Goal: Information Seeking & Learning: Learn about a topic

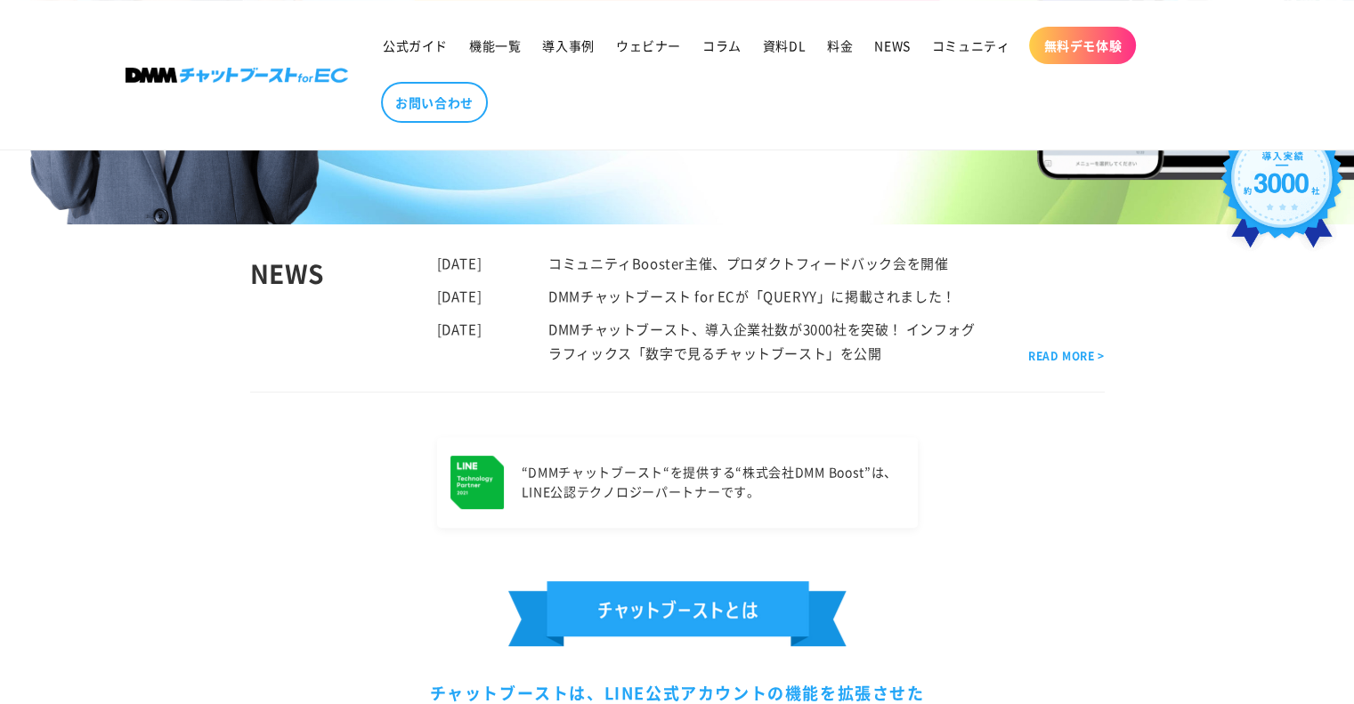
scroll to position [1157, 0]
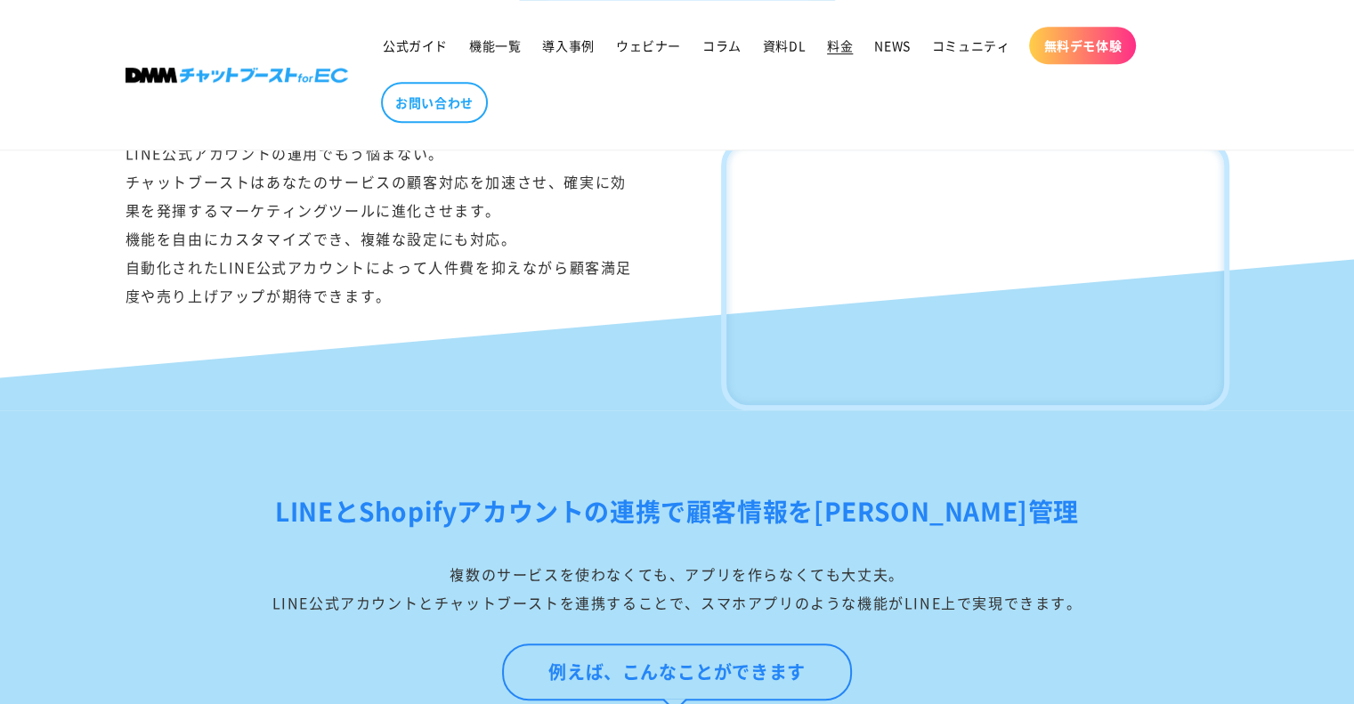
click at [843, 45] on span "料金" at bounding box center [840, 45] width 26 height 16
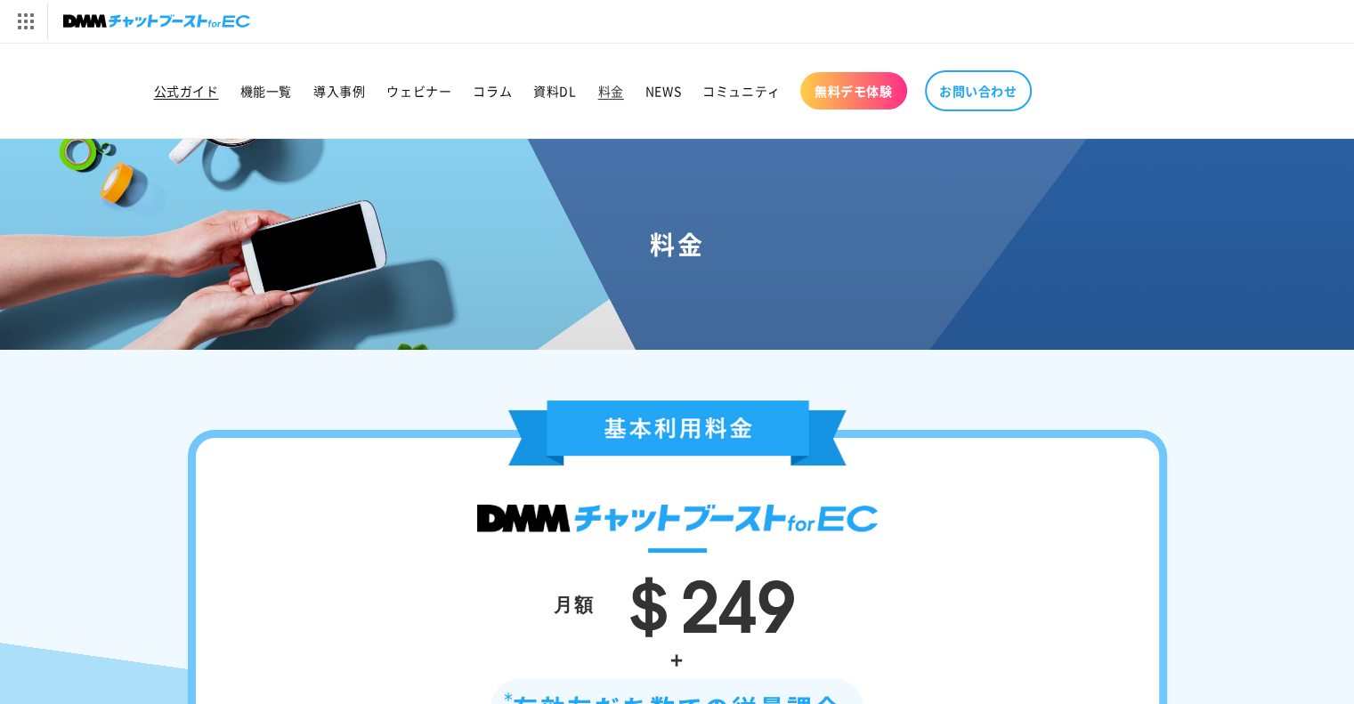
click at [171, 93] on span "公式ガイド" at bounding box center [186, 91] width 65 height 16
click at [256, 93] on span "機能一覧" at bounding box center [266, 91] width 52 height 16
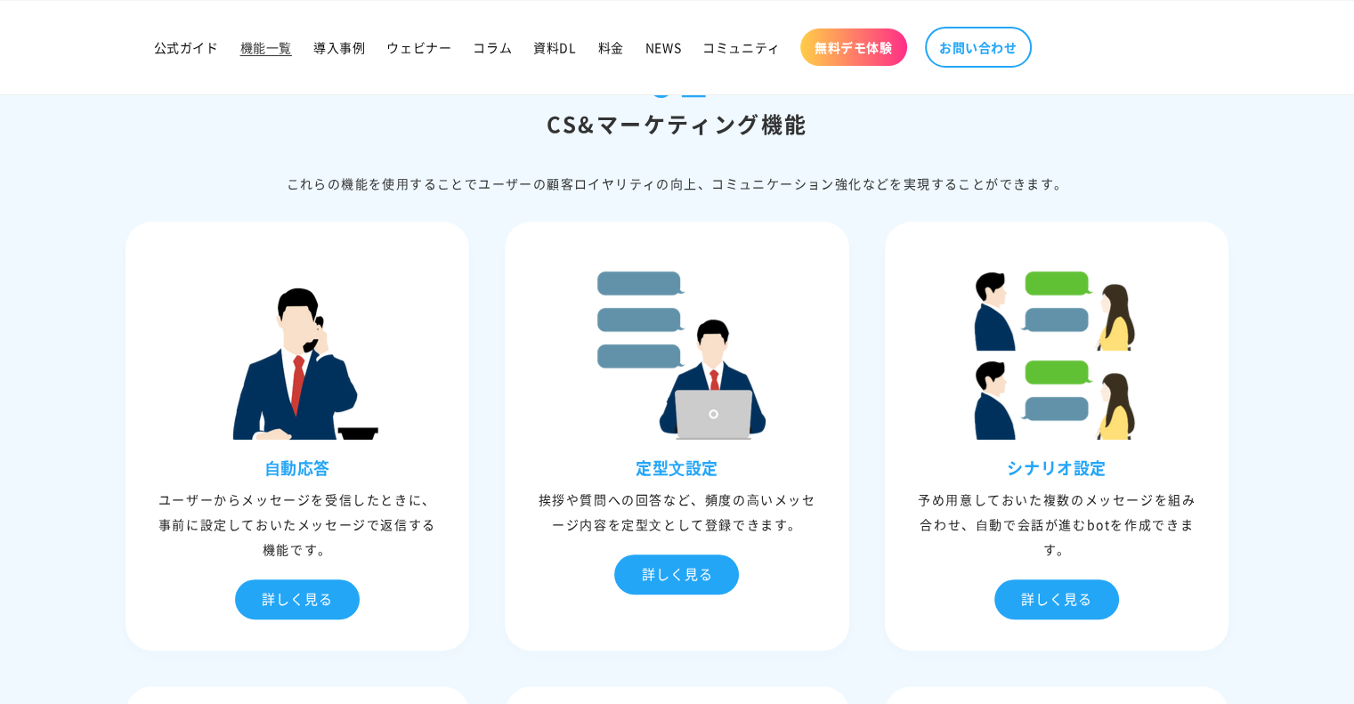
drag, startPoint x: 405, startPoint y: 179, endPoint x: 1062, endPoint y: 153, distance: 657.5
click at [1062, 153] on div "01 CS&マーケティング機能 これらの機能を使⽤することでユーザーの顧客ロイヤリティの向上、コミュニケーション強化などを実現することができます。" at bounding box center [678, 121] width 1104 height 148
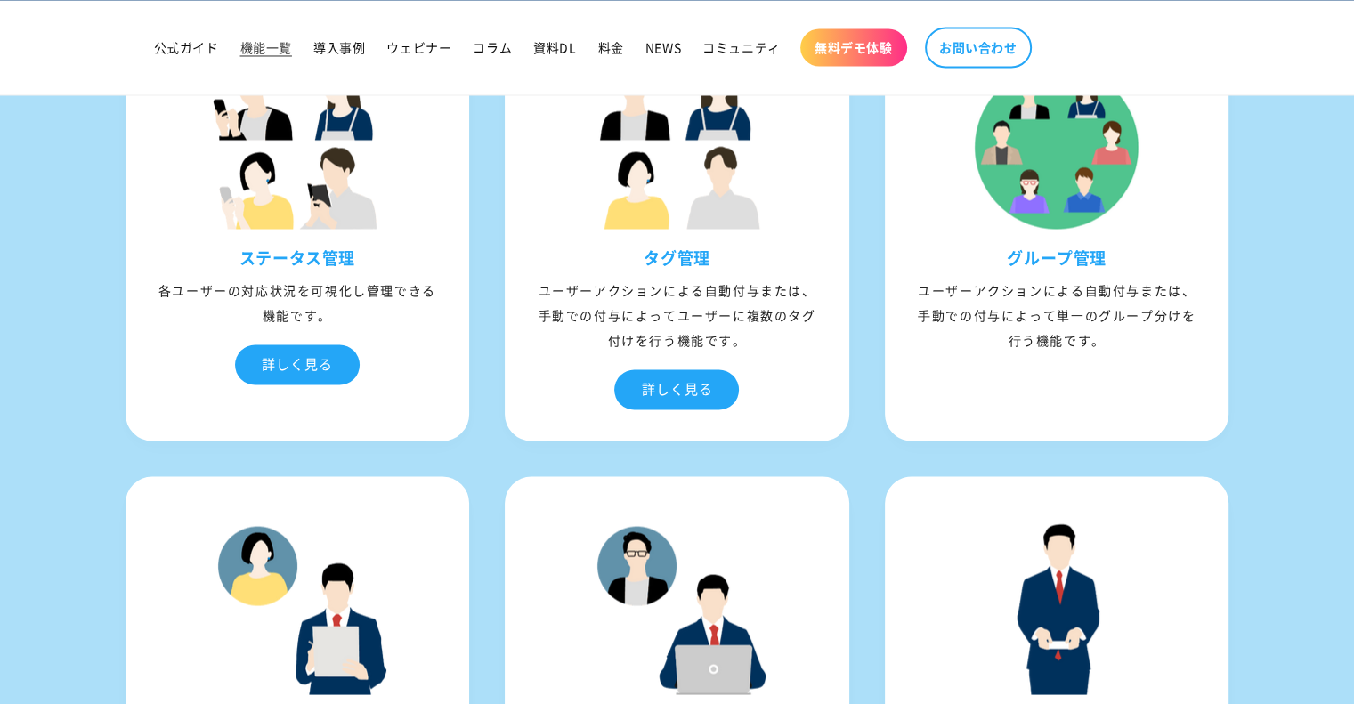
scroll to position [2760, 0]
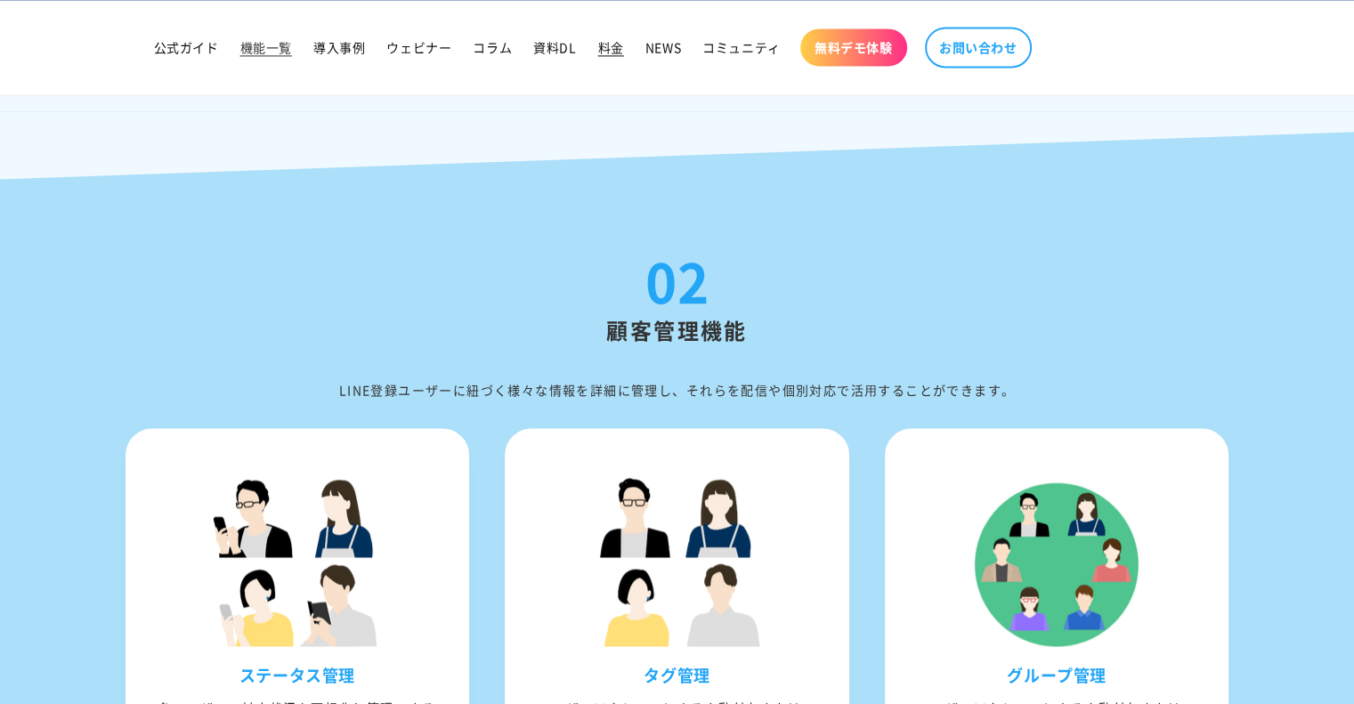
click at [606, 44] on span "料金" at bounding box center [611, 47] width 26 height 16
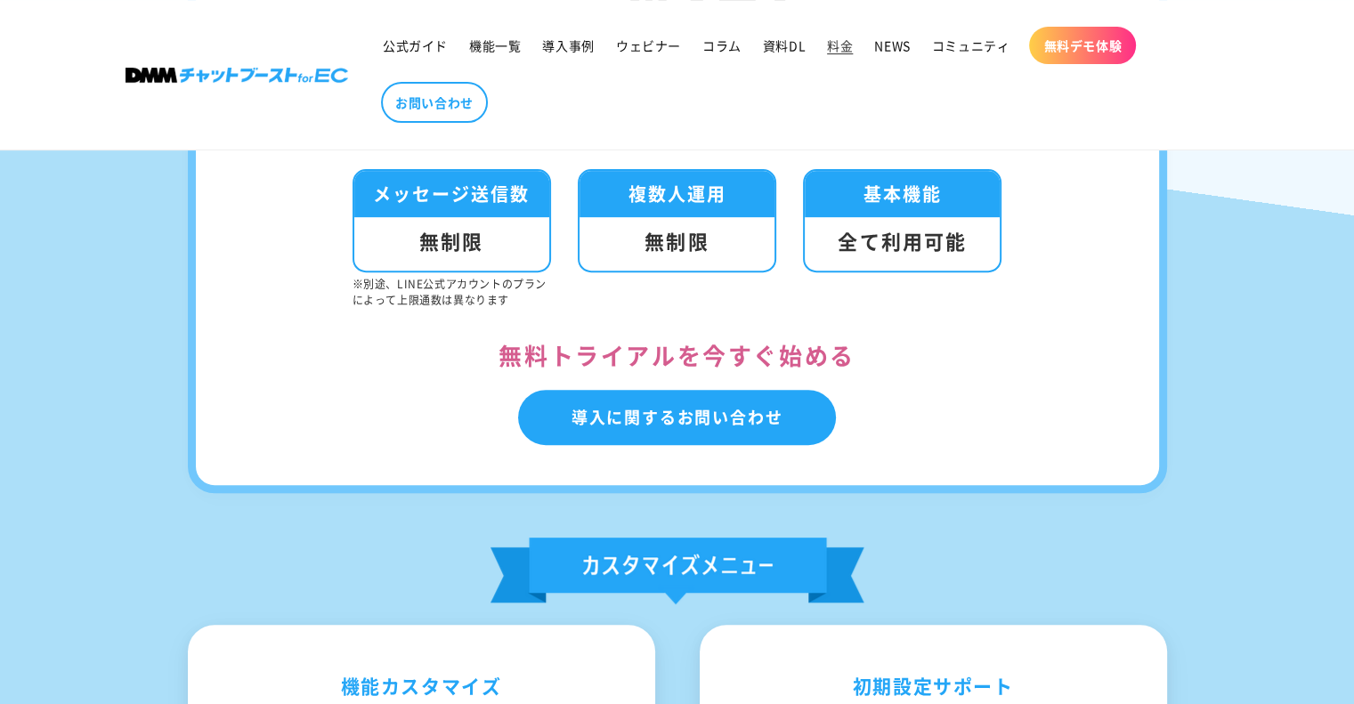
scroll to position [356, 0]
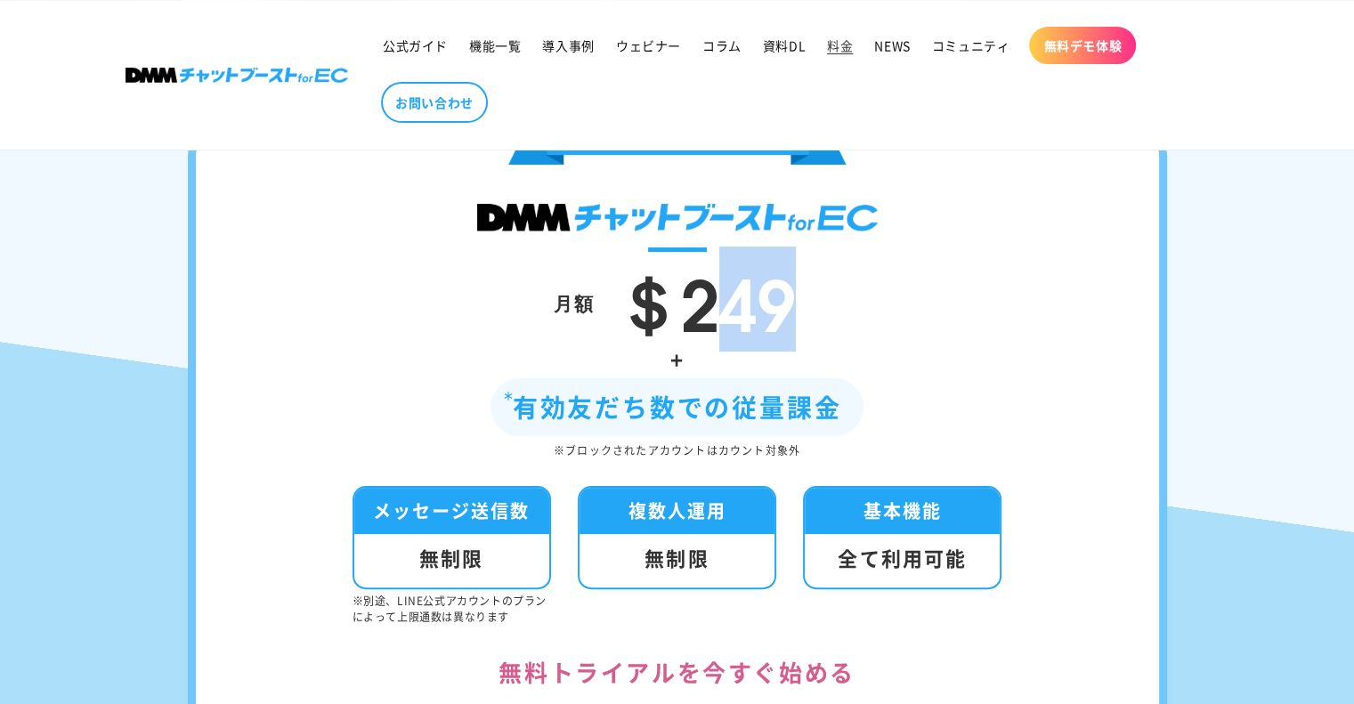
drag, startPoint x: 801, startPoint y: 309, endPoint x: 701, endPoint y: 310, distance: 99.7
click at [701, 310] on div "月額 ＄249" at bounding box center [677, 302] width 856 height 75
click at [1000, 612] on li "基本機能 全て利用可能" at bounding box center [902, 555] width 199 height 139
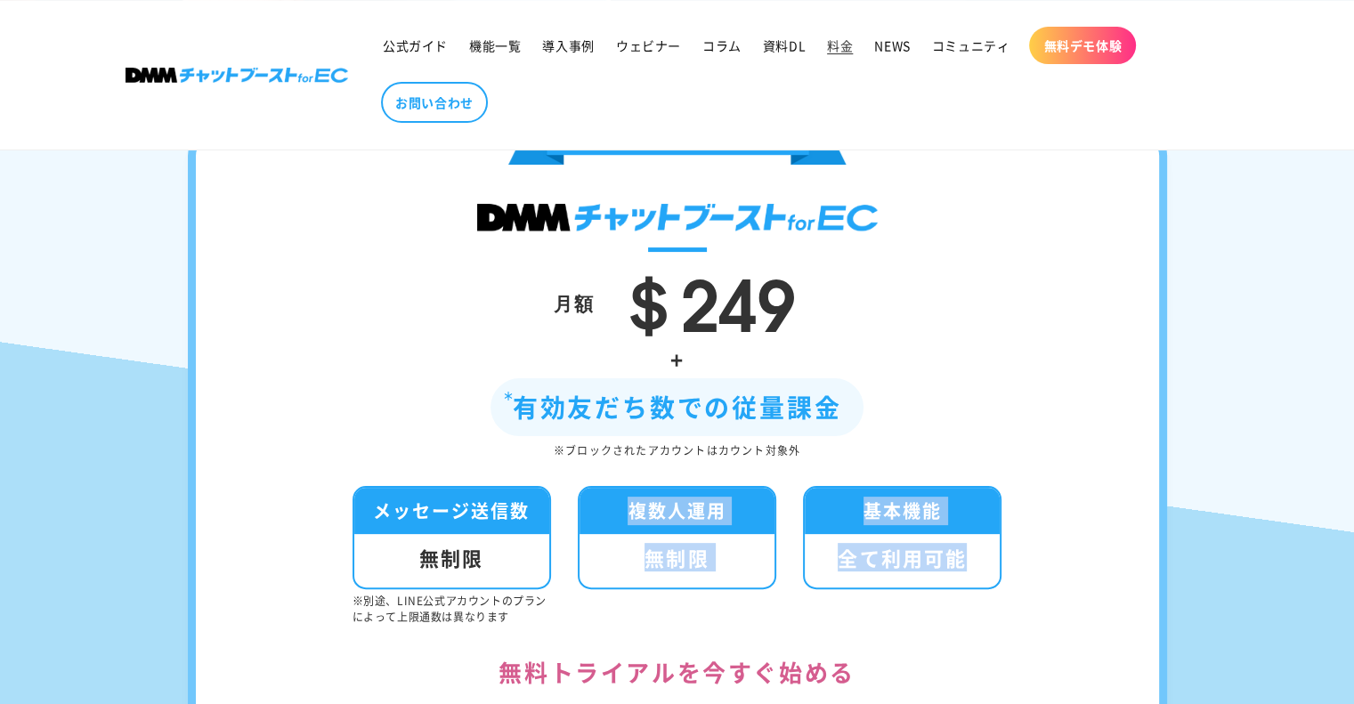
drag, startPoint x: 634, startPoint y: 509, endPoint x: 1019, endPoint y: 560, distance: 388.8
click at [1019, 560] on div "月額 ＄249 + 有効友だち数での従量課金 ※ブロックされたアカウントはカウント対象外 メッセージ送信数 無制限 ※別途、LINE公式アカウントのプランによ…" at bounding box center [677, 469] width 979 height 681
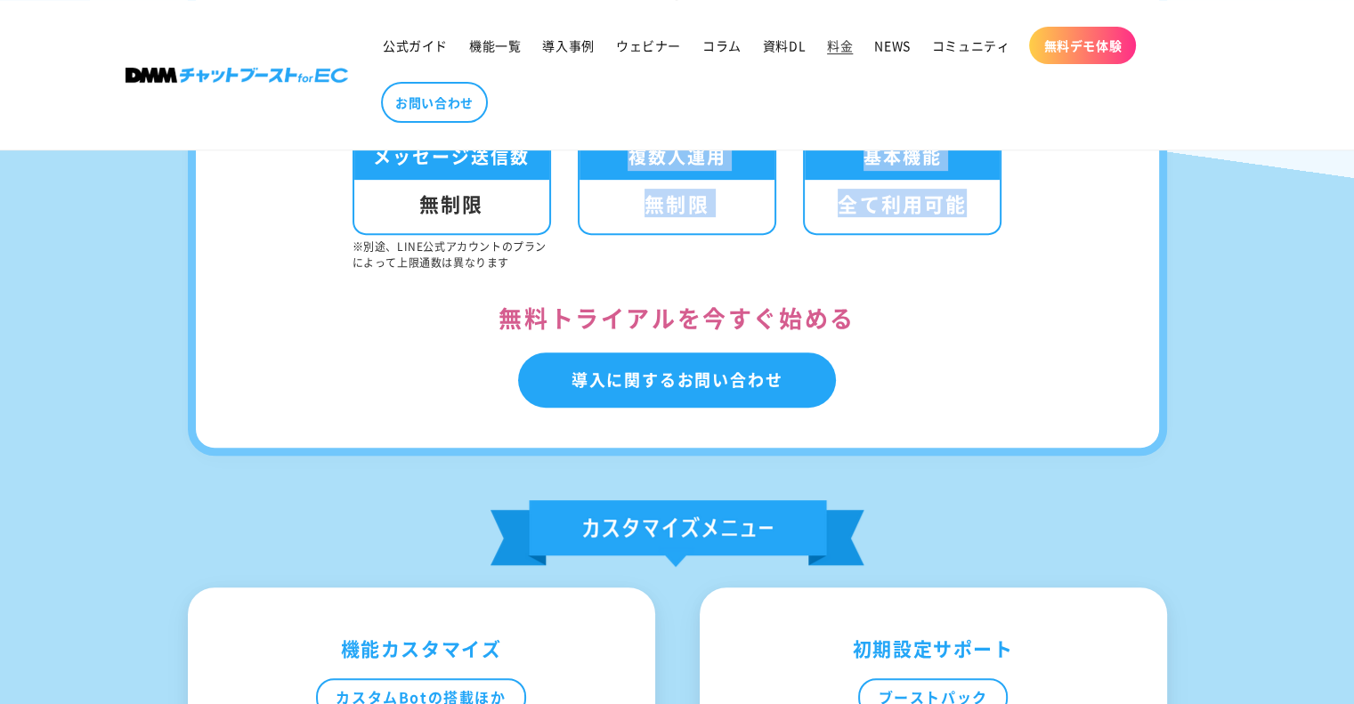
scroll to position [712, 0]
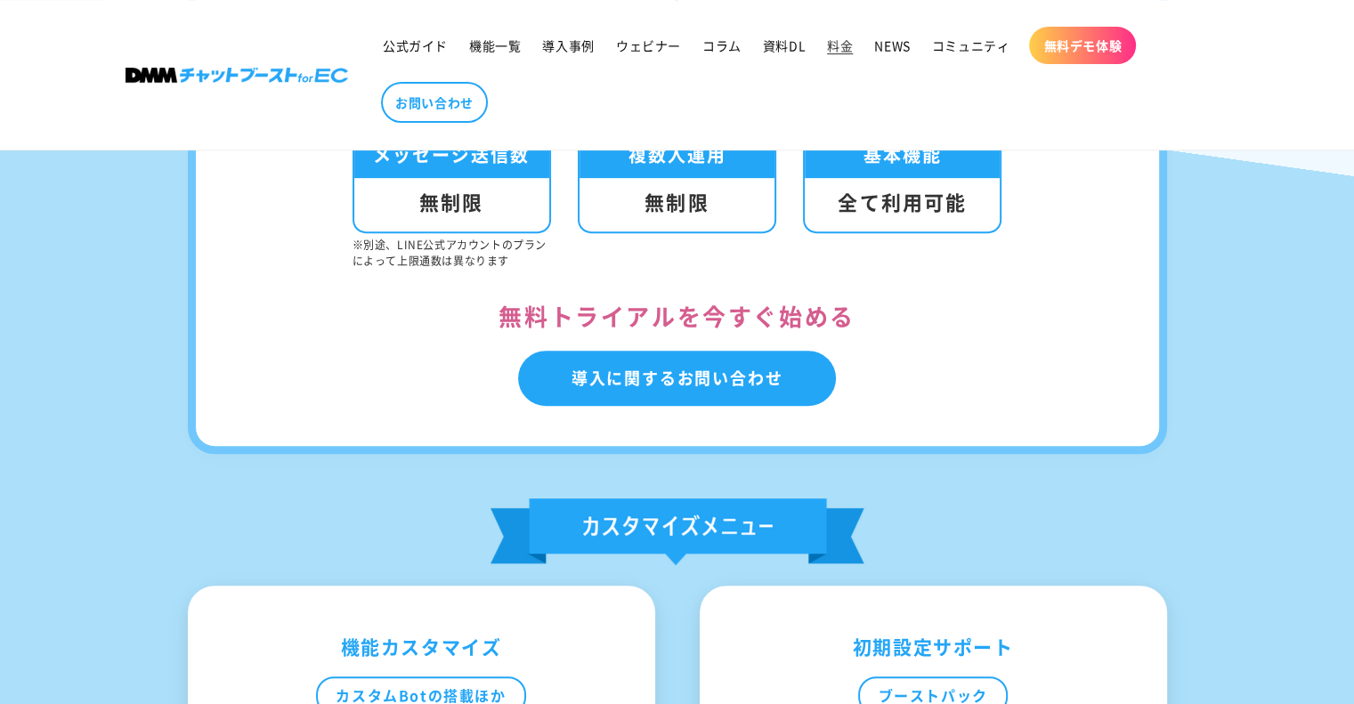
click at [1011, 461] on div "月額 ＄249 + 有効友だち数での従量課金 ※ブロックされたアカウントはカウント対象外 メッセージ送信数 無制限 ※別途、LINE公式アカウントのプランによ…" at bounding box center [677, 332] width 979 height 1119
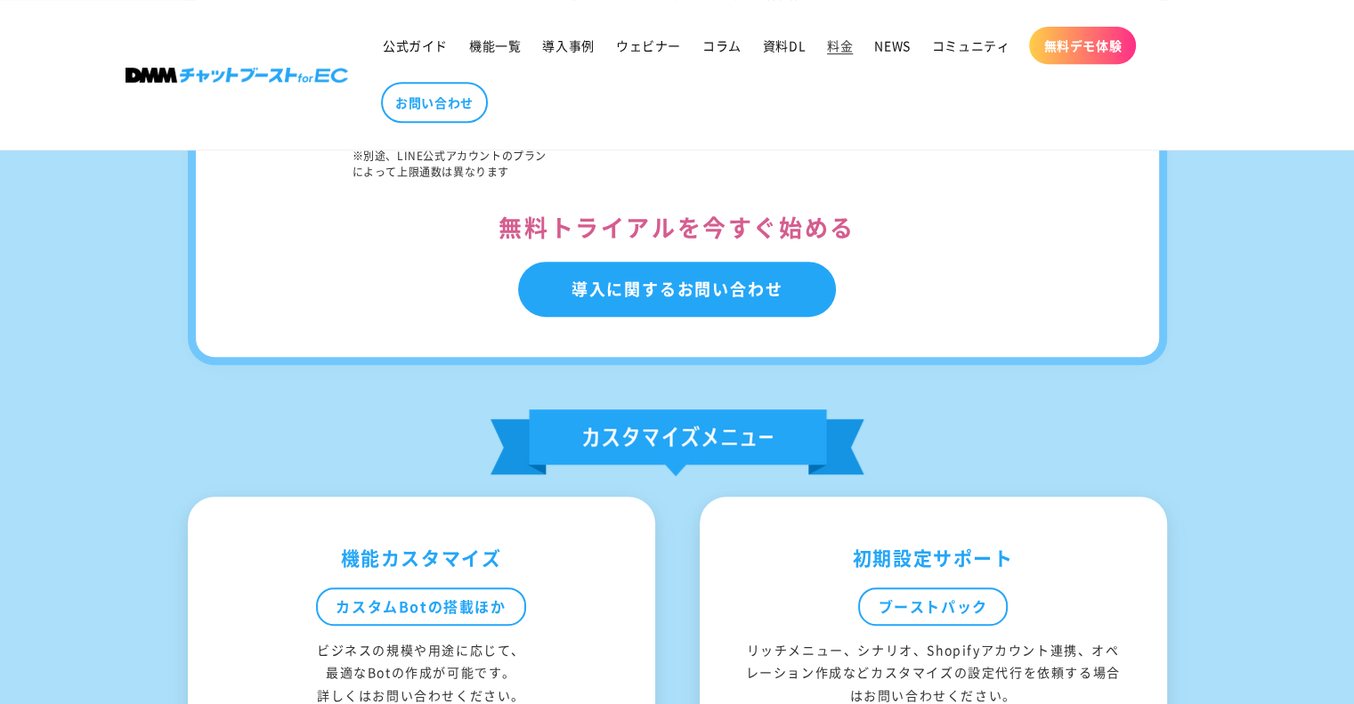
scroll to position [1157, 0]
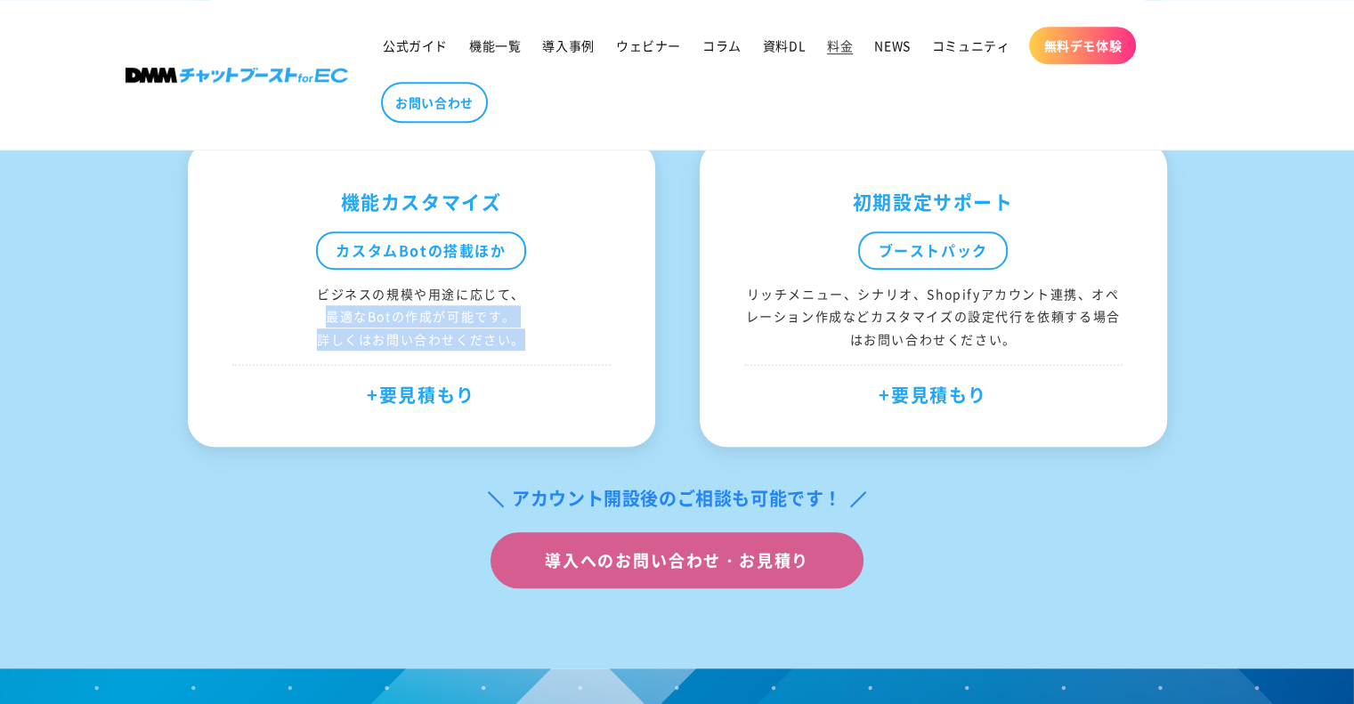
drag, startPoint x: 330, startPoint y: 307, endPoint x: 526, endPoint y: 340, distance: 198.6
click at [526, 340] on div "ビジネスの規模や用途に応じて、 最適なBotの作成が可能です。 詳しくはお問い合わせください。" at bounding box center [421, 317] width 378 height 68
drag, startPoint x: 803, startPoint y: 223, endPoint x: 883, endPoint y: 206, distance: 81.9
click at [806, 221] on div "初期設定サポート ブーストパック リッチメニュー、シナリオ、Shopifyアカウント連携、オペレーション作成などカスタマイズの設定代行を依頼する場合はお問い合…" at bounding box center [933, 294] width 467 height 306
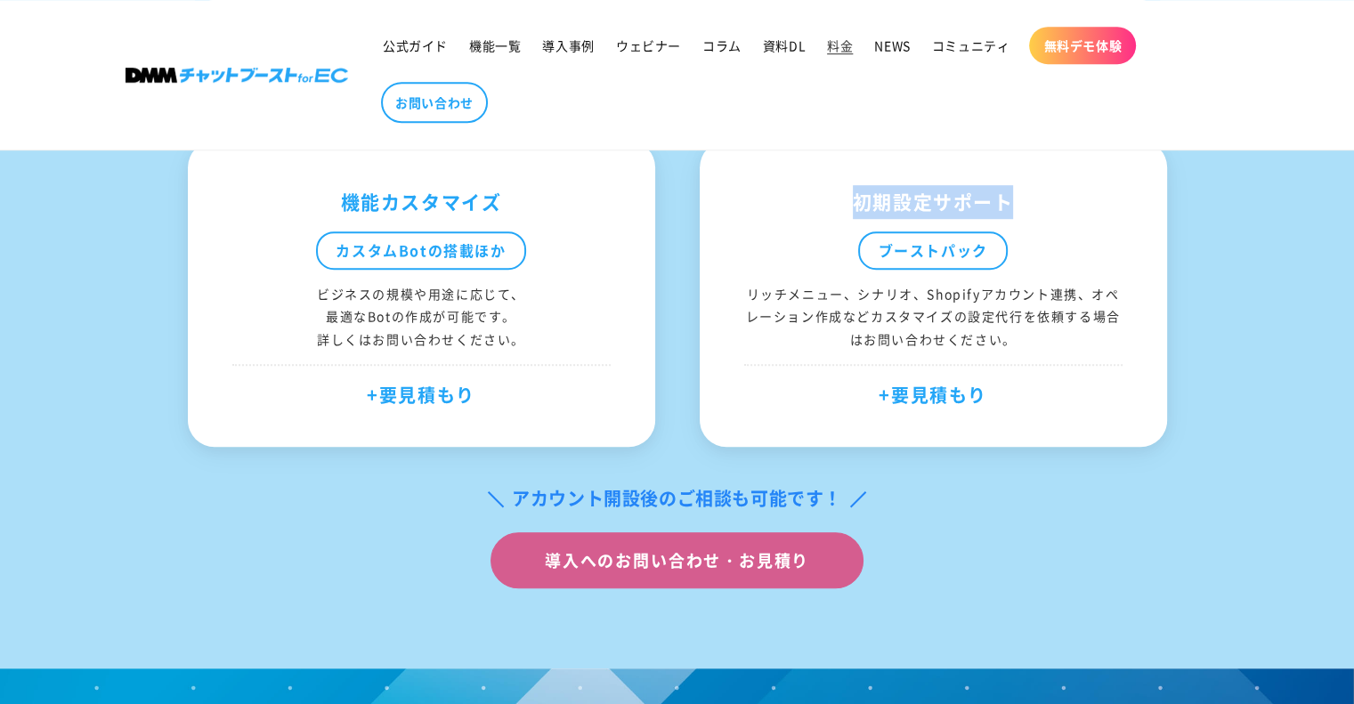
drag, startPoint x: 853, startPoint y: 199, endPoint x: 1083, endPoint y: 199, distance: 230.6
click at [1083, 199] on div "初期設定サポート" at bounding box center [933, 202] width 378 height 34
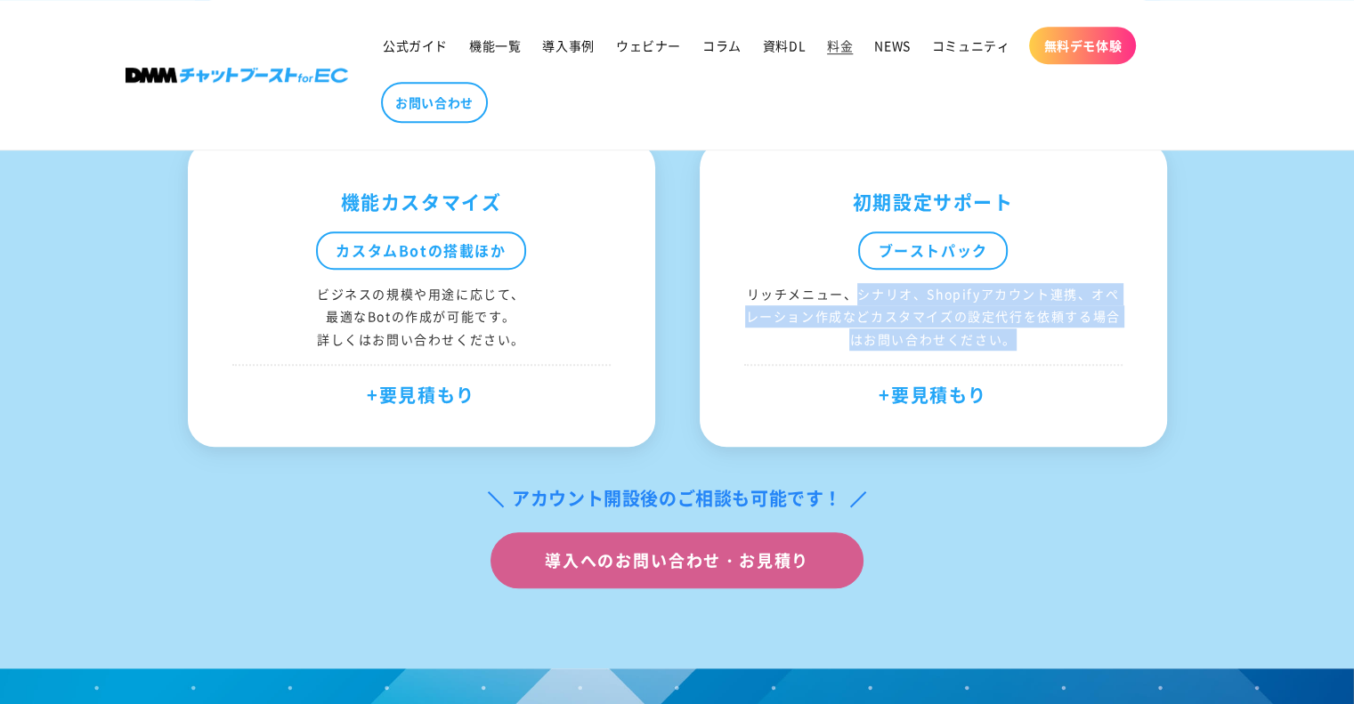
drag, startPoint x: 862, startPoint y: 294, endPoint x: 1134, endPoint y: 328, distance: 274.6
click at [1134, 328] on div "初期設定サポート ブーストパック リッチメニュー、シナリオ、Shopifyアカウント連携、オペレーション作成などカスタマイズの設定代行を依頼する場合はお問い合…" at bounding box center [933, 294] width 467 height 306
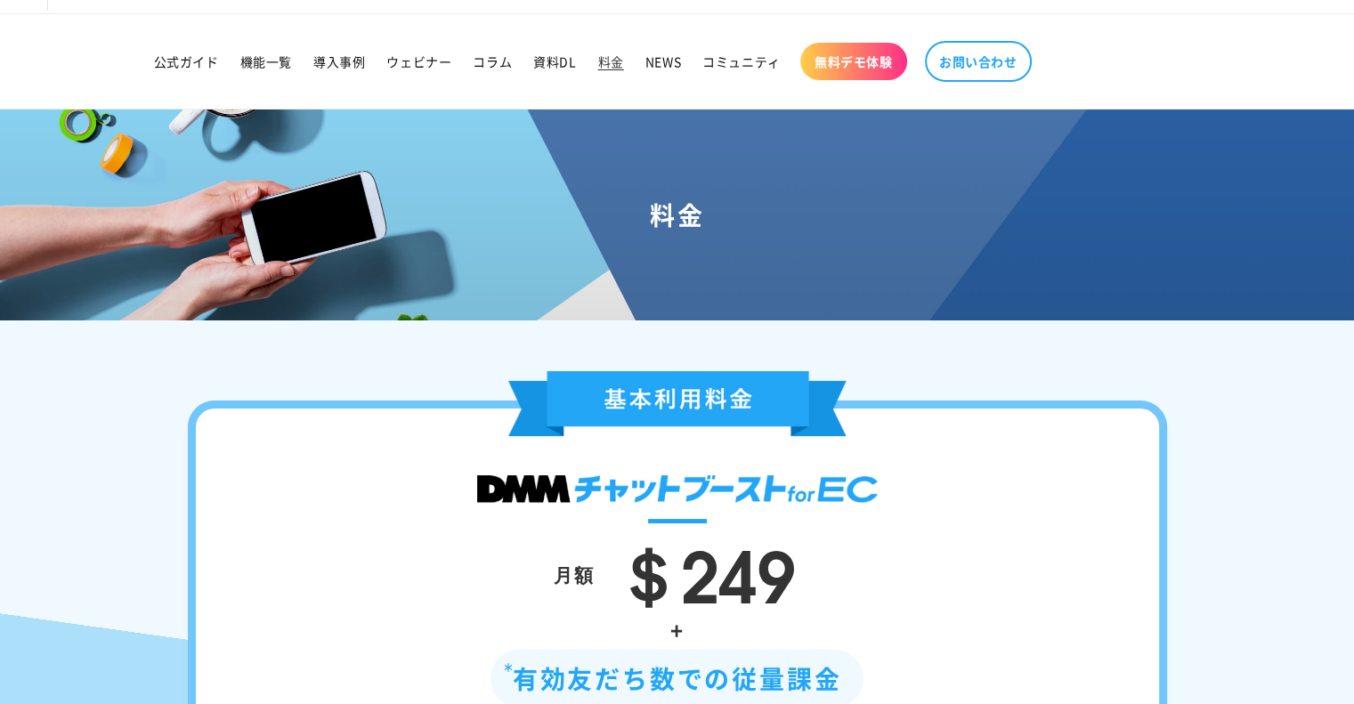
scroll to position [0, 0]
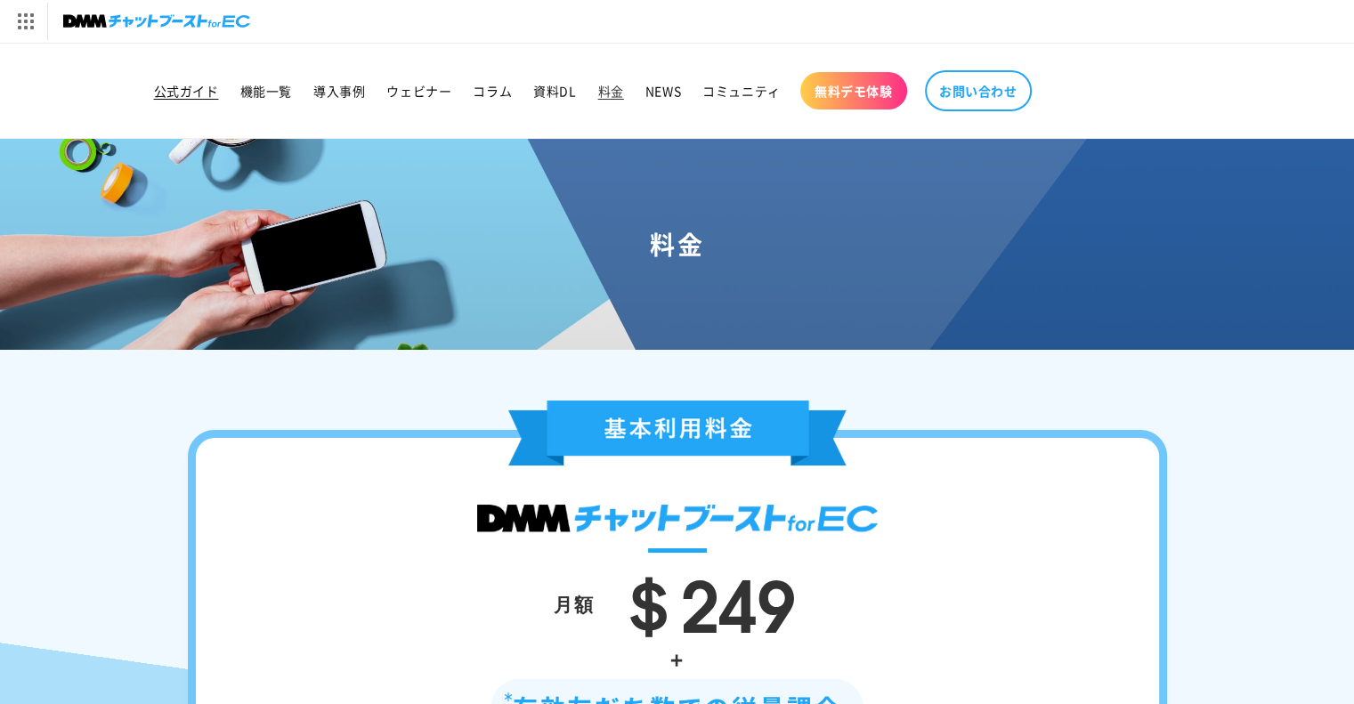
click at [150, 86] on link "公式ガイド" at bounding box center [186, 90] width 86 height 37
